Goal: Transaction & Acquisition: Book appointment/travel/reservation

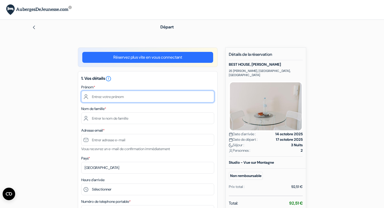
click at [109, 97] on input "text" at bounding box center [147, 97] width 133 height 12
type input "[PERSON_NAME]"
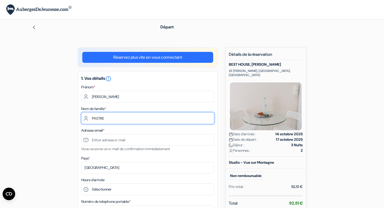
type input "PASTRE"
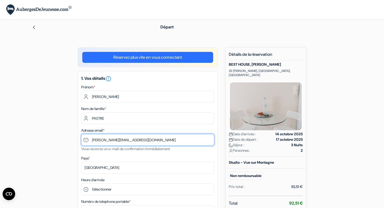
type input "[PERSON_NAME][EMAIL_ADDRESS][DOMAIN_NAME]"
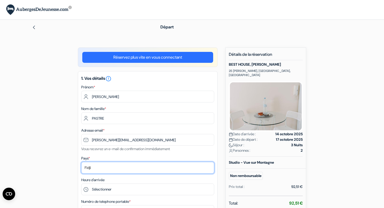
select select "fr"
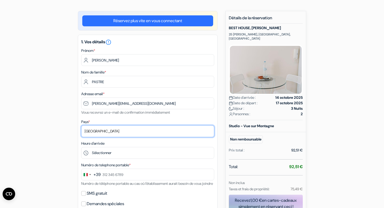
scroll to position [38, 0]
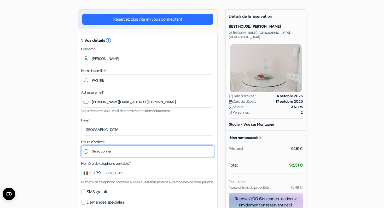
click at [96, 151] on select "Sélectionner 15:00 16:00 17:00 18:00 19:00 20:00 21:00 22:00" at bounding box center [147, 152] width 133 height 12
click at [81, 146] on select "Sélectionner 15:00 16:00 17:00 18:00 19:00 20:00 21:00 22:00" at bounding box center [147, 152] width 133 height 12
click at [97, 154] on select "Sélectionner 15:00 16:00 17:00 18:00 19:00 20:00 21:00 22:00" at bounding box center [147, 152] width 133 height 12
select select "15"
click at [81, 146] on select "Sélectionner 15:00 16:00 17:00 18:00 19:00 20:00 21:00 22:00" at bounding box center [147, 152] width 133 height 12
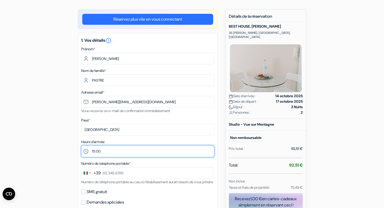
click at [94, 151] on select "Sélectionner 15:00 16:00 17:00 18:00 19:00 20:00 21:00 22:00" at bounding box center [147, 152] width 133 height 12
click at [99, 175] on div "+39" at bounding box center [96, 173] width 7 height 6
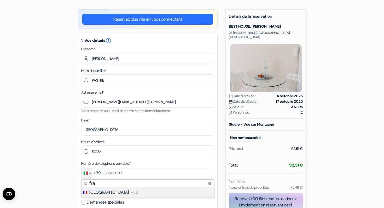
type input "fra"
click at [98, 193] on span "[GEOGRAPHIC_DATA]" at bounding box center [108, 193] width 39 height 6
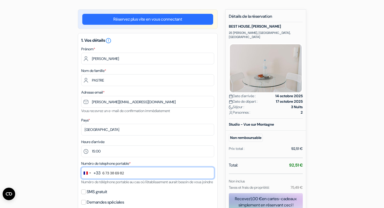
type input "6 73 38 69 82"
click at [36, 156] on div "add_box BEST HOUSE, [PERSON_NAME] 25 [PERSON_NAME], [GEOGRAPHIC_DATA], [GEOGRAP…" at bounding box center [192, 188] width 345 height 359
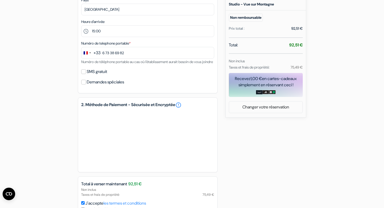
scroll to position [159, 0]
click at [83, 74] on input "SMS gratuit" at bounding box center [83, 71] width 5 height 5
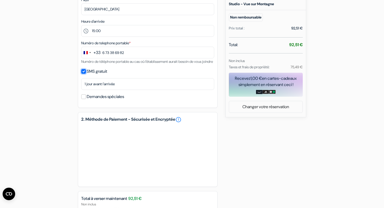
click at [85, 74] on input "SMS gratuit" at bounding box center [83, 71] width 5 height 5
checkbox input "false"
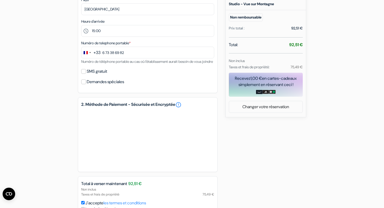
click at [28, 129] on div "add_box BEST HOUSE, [PERSON_NAME] 25 [PERSON_NAME], [GEOGRAPHIC_DATA], [GEOGRAP…" at bounding box center [192, 68] width 345 height 359
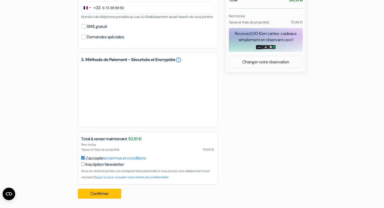
scroll to position [211, 0]
click at [96, 193] on button "Confirmer Loading..." at bounding box center [99, 194] width 43 height 10
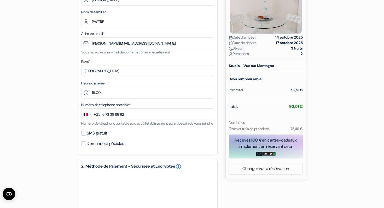
scroll to position [98, 0]
